Goal: Information Seeking & Learning: Learn about a topic

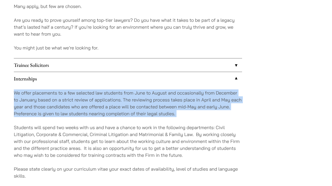
click at [188, 118] on div "We offer placements to a few selected law students from June to August and occa…" at bounding box center [128, 137] width 228 height 105
drag, startPoint x: 0, startPoint y: 0, endPoint x: 3, endPoint y: 87, distance: 86.6
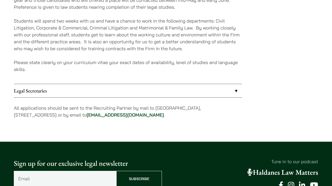
scroll to position [529, 0]
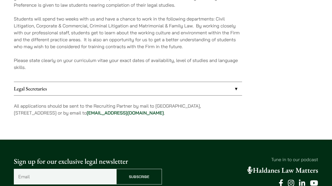
click at [97, 93] on link "Legal Secretaries" at bounding box center [128, 88] width 228 height 13
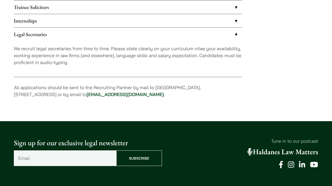
scroll to position [474, 0]
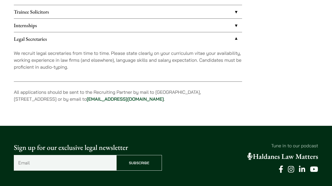
click at [92, 25] on link "Internships" at bounding box center [128, 25] width 228 height 13
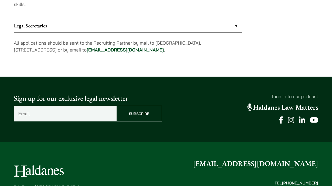
scroll to position [486, 0]
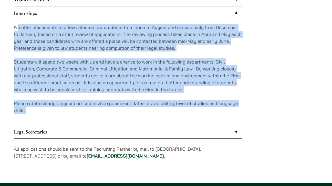
drag, startPoint x: 44, startPoint y: 112, endPoint x: 16, endPoint y: 28, distance: 87.7
click at [16, 28] on div "We offer placements to a few selected law students from June to August and occa…" at bounding box center [128, 72] width 228 height 105
click at [16, 28] on p "We offer placements to a few selected law students from June to August and occa…" at bounding box center [128, 38] width 228 height 28
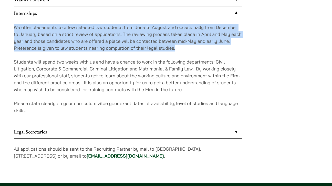
drag, startPoint x: 13, startPoint y: 26, endPoint x: 181, endPoint y: 50, distance: 169.2
click at [181, 50] on p "We offer placements to a few selected law students from June to August and occa…" at bounding box center [128, 38] width 228 height 28
drag, startPoint x: 181, startPoint y: 50, endPoint x: 25, endPoint y: 16, distance: 159.3
click at [25, 16] on li "Internships We offer placements to a few selected law students from June to Aug…" at bounding box center [128, 65] width 228 height 119
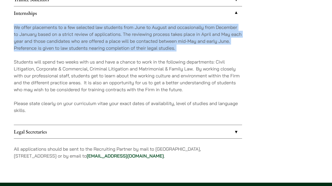
click at [25, 16] on link "Internships" at bounding box center [128, 12] width 228 height 13
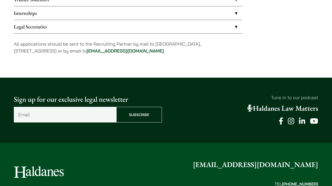
click at [58, 8] on link "Internships" at bounding box center [128, 12] width 228 height 13
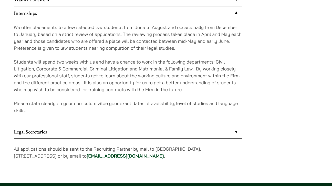
click at [31, 52] on div "We offer placements to a few selected law students from June to August and occa…" at bounding box center [128, 72] width 228 height 105
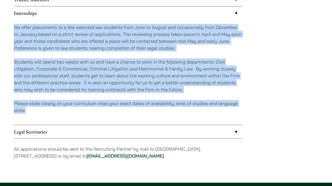
drag, startPoint x: 13, startPoint y: 25, endPoint x: 54, endPoint y: 118, distance: 101.7
click at [54, 118] on div "We offer placements to a few selected law students from June to August and occa…" at bounding box center [128, 72] width 228 height 105
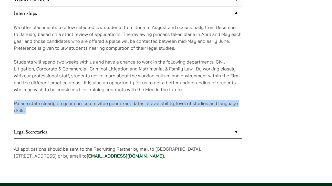
drag, startPoint x: 45, startPoint y: 113, endPoint x: 15, endPoint y: 101, distance: 32.9
click at [15, 101] on p "Please state clearly on your curriculum vitae your exact dates of availability,…" at bounding box center [128, 107] width 228 height 14
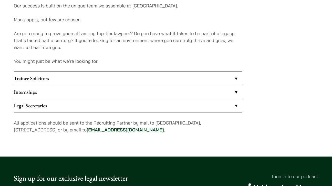
scroll to position [415, 0]
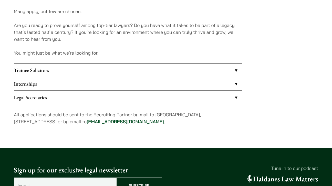
click at [107, 83] on link "Internships" at bounding box center [128, 83] width 228 height 13
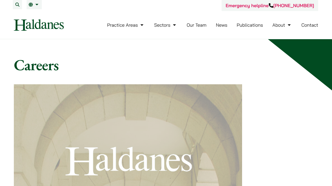
click at [238, 26] on link "Publications" at bounding box center [250, 25] width 26 height 6
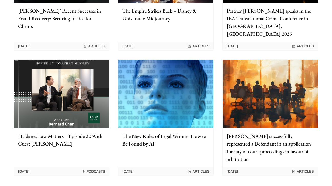
scroll to position [421, 0]
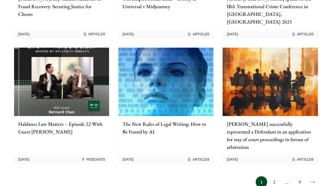
click at [262, 101] on img at bounding box center [270, 82] width 95 height 68
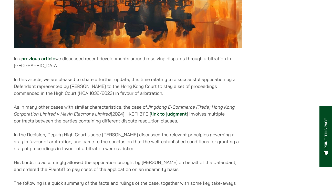
scroll to position [204, 0]
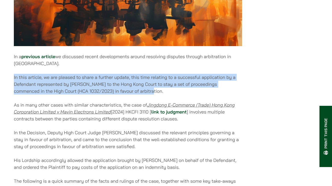
drag, startPoint x: 11, startPoint y: 78, endPoint x: 156, endPoint y: 97, distance: 146.3
click at [156, 94] on p "In this article, we are pleased to share a further update, this time relating t…" at bounding box center [128, 84] width 228 height 21
drag, startPoint x: 156, startPoint y: 97, endPoint x: 18, endPoint y: 76, distance: 139.1
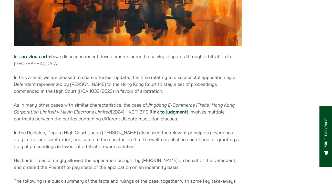
scroll to position [244, 0]
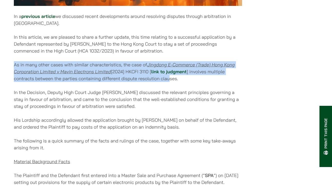
drag, startPoint x: 14, startPoint y: 69, endPoint x: 169, endPoint y: 84, distance: 155.7
click at [169, 82] on p "As in many other cases with similar characteristics, the case of Jingdong E-Com…" at bounding box center [128, 71] width 228 height 21
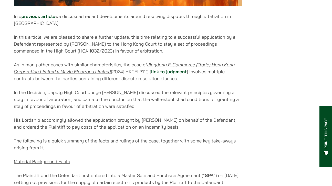
drag, startPoint x: 190, startPoint y: 84, endPoint x: 12, endPoint y: 64, distance: 179.3
drag, startPoint x: 12, startPoint y: 94, endPoint x: 160, endPoint y: 111, distance: 149.4
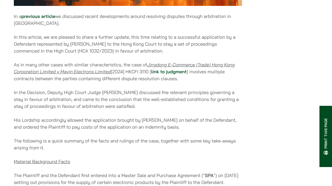
click at [160, 110] on p "In the Decision, Deputy High Court Judge Jonathan Wong discussed the relevant p…" at bounding box center [128, 99] width 228 height 21
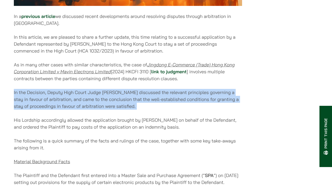
drag, startPoint x: 160, startPoint y: 111, endPoint x: -4, endPoint y: 95, distance: 164.9
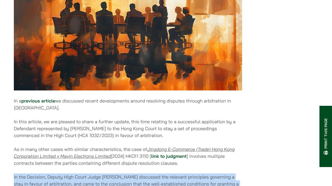
scroll to position [0, 0]
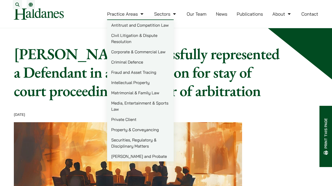
click at [141, 46] on link "Civil Litigation & Dispute Resolution" at bounding box center [140, 38] width 67 height 16
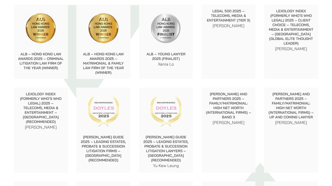
scroll to position [607, 0]
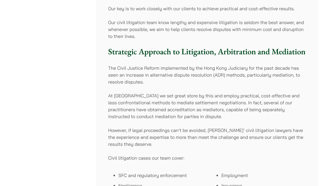
scroll to position [185, 0]
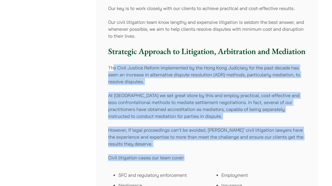
drag, startPoint x: 112, startPoint y: 70, endPoint x: 215, endPoint y: 157, distance: 134.4
click at [215, 157] on div "[PERSON_NAME] has a highly experienced team of civil litigation lawyers focusin…" at bounding box center [207, 103] width 222 height 388
click at [215, 157] on p "Civil litigation cases our team cover:" at bounding box center [207, 157] width 198 height 7
drag, startPoint x: 224, startPoint y: 157, endPoint x: 106, endPoint y: 61, distance: 151.7
click at [106, 61] on div "Haldanes has a highly experienced team of civil litigation lawyers focusing on …" at bounding box center [207, 103] width 222 height 388
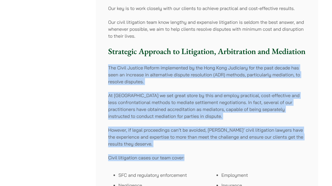
click at [106, 61] on div "Haldanes has a highly experienced team of civil litigation lawyers focusing on …" at bounding box center [207, 103] width 222 height 388
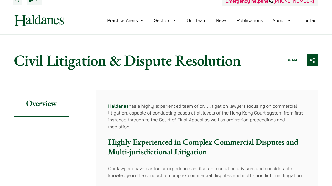
scroll to position [0, 0]
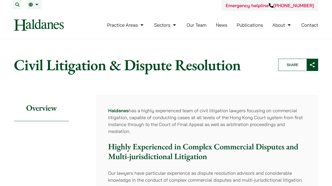
click at [217, 26] on link "News" at bounding box center [222, 25] width 12 height 6
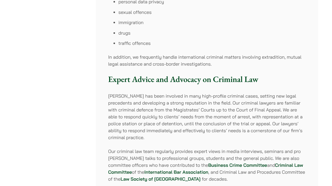
scroll to position [376, 0]
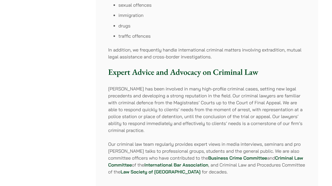
drag, startPoint x: 110, startPoint y: 89, endPoint x: 266, endPoint y: 123, distance: 160.3
click at [266, 123] on p "[PERSON_NAME] has been involved in many high-profile criminal cases, setting ne…" at bounding box center [207, 109] width 198 height 48
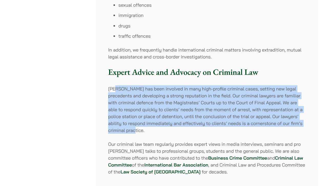
drag, startPoint x: 303, startPoint y: 124, endPoint x: 115, endPoint y: 88, distance: 191.7
click at [115, 88] on p "[PERSON_NAME] has been involved in many high-profile criminal cases, setting ne…" at bounding box center [207, 109] width 198 height 48
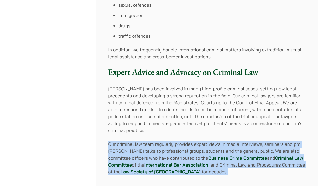
drag, startPoint x: 108, startPoint y: 135, endPoint x: 240, endPoint y: 164, distance: 135.3
click at [240, 164] on p "Our criminal law team regularly provides expert views in media interviews, semi…" at bounding box center [207, 158] width 198 height 35
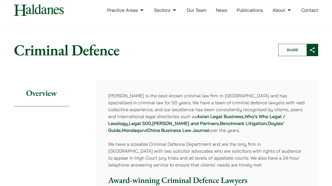
scroll to position [0, 0]
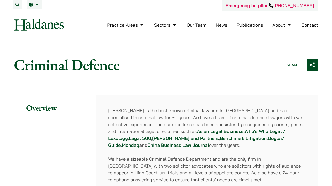
drag, startPoint x: 181, startPoint y: 142, endPoint x: 111, endPoint y: 110, distance: 76.9
click at [111, 110] on p "[PERSON_NAME] is the best-known criminal law firm in [GEOGRAPHIC_DATA] and has …" at bounding box center [207, 127] width 198 height 41
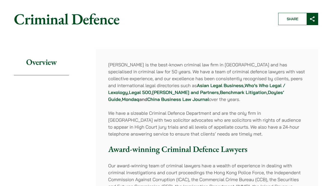
scroll to position [89, 0]
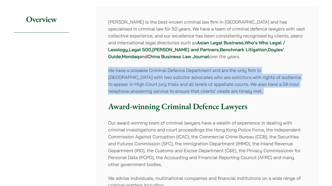
drag, startPoint x: 108, startPoint y: 71, endPoint x: 218, endPoint y: 95, distance: 112.7
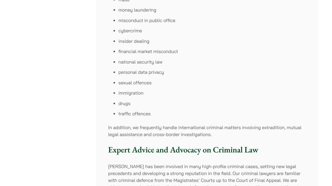
scroll to position [320, 0]
